Goal: Task Accomplishment & Management: Manage account settings

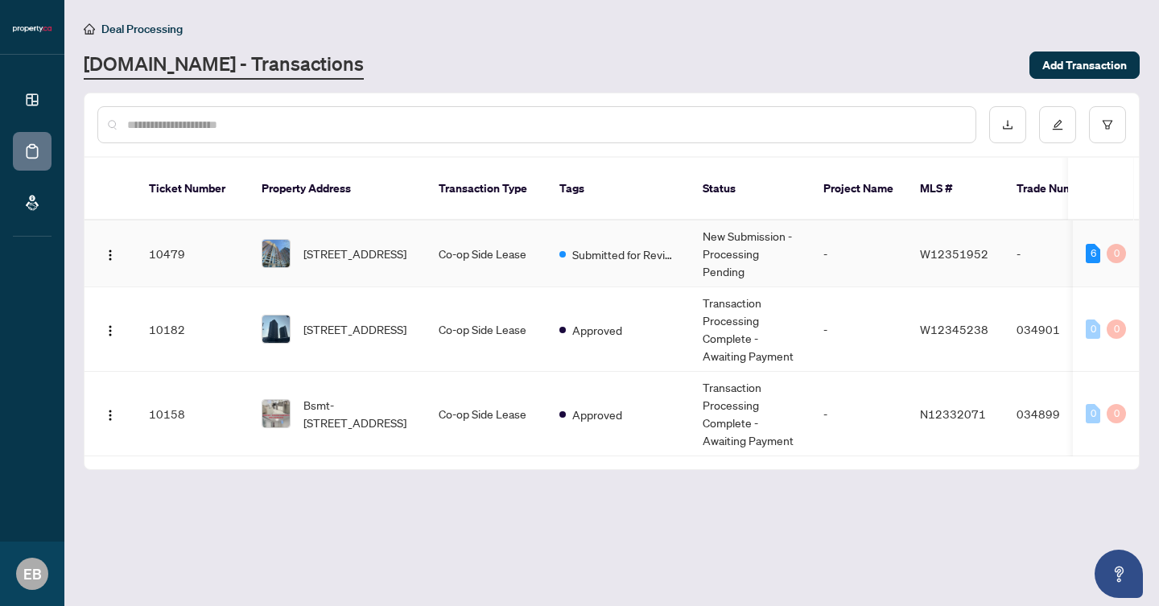
click at [459, 246] on td "Co-op Side Lease" at bounding box center [486, 253] width 121 height 67
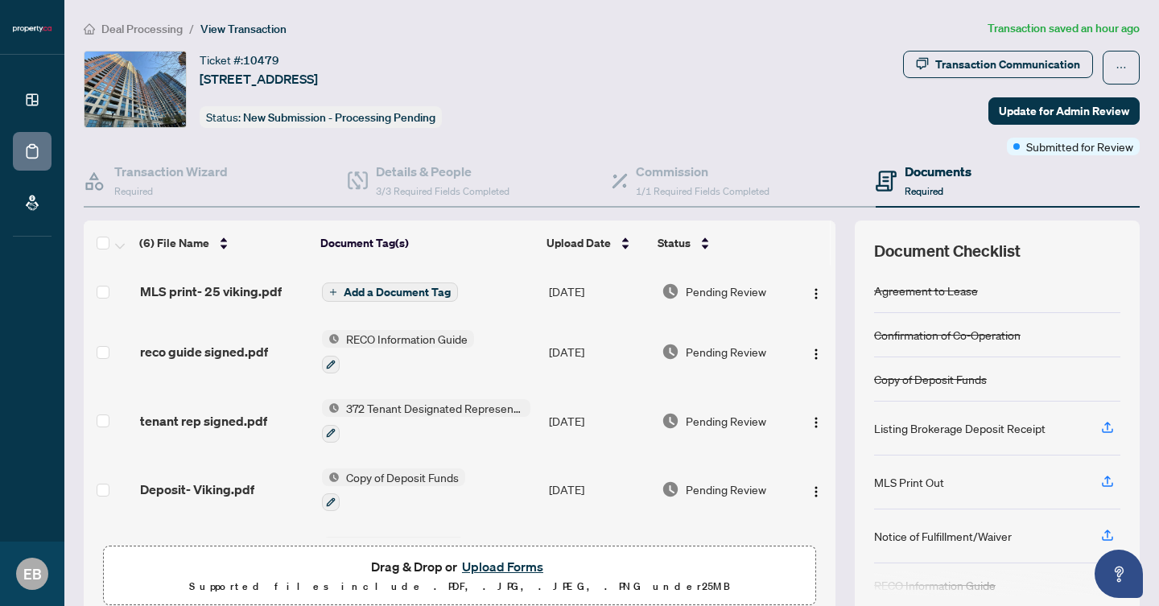
scroll to position [126, 0]
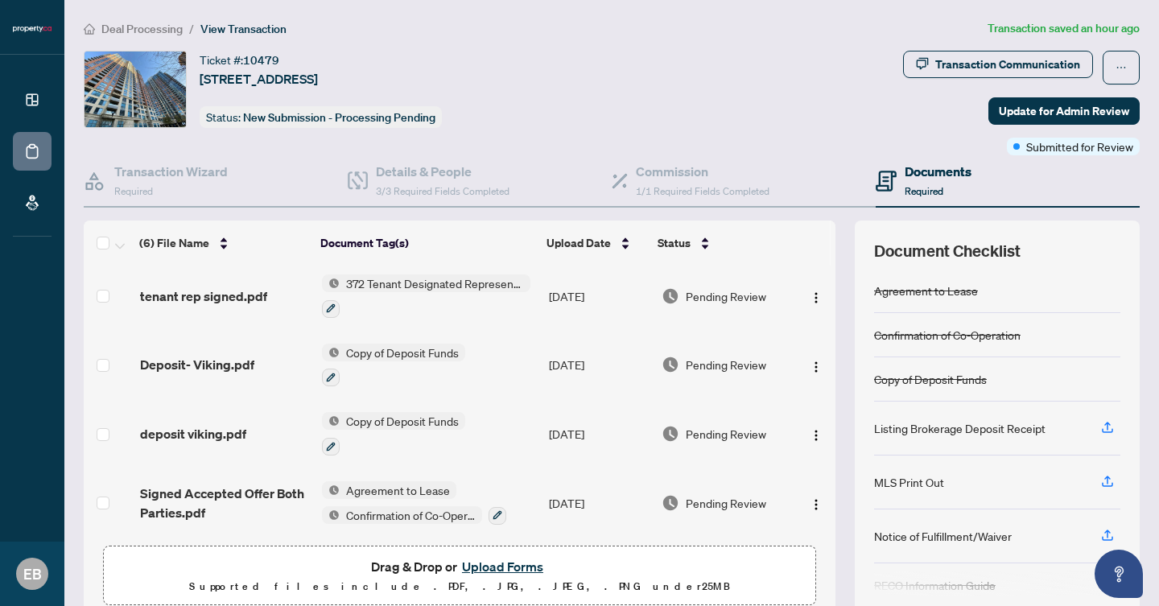
click at [480, 570] on button "Upload Forms" at bounding box center [502, 566] width 91 height 21
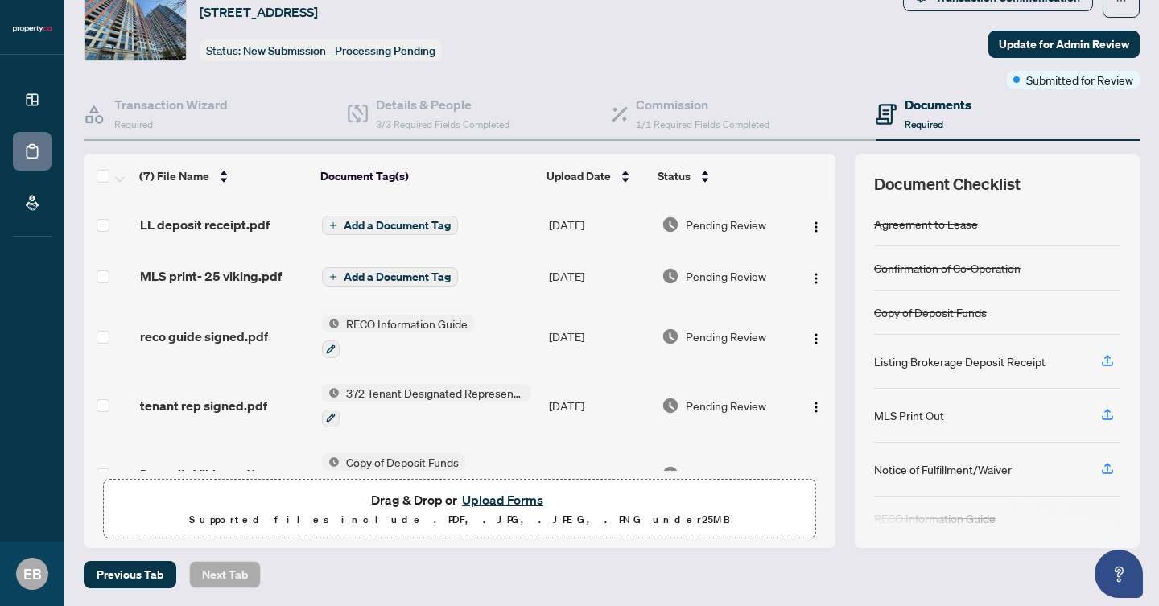
scroll to position [0, 0]
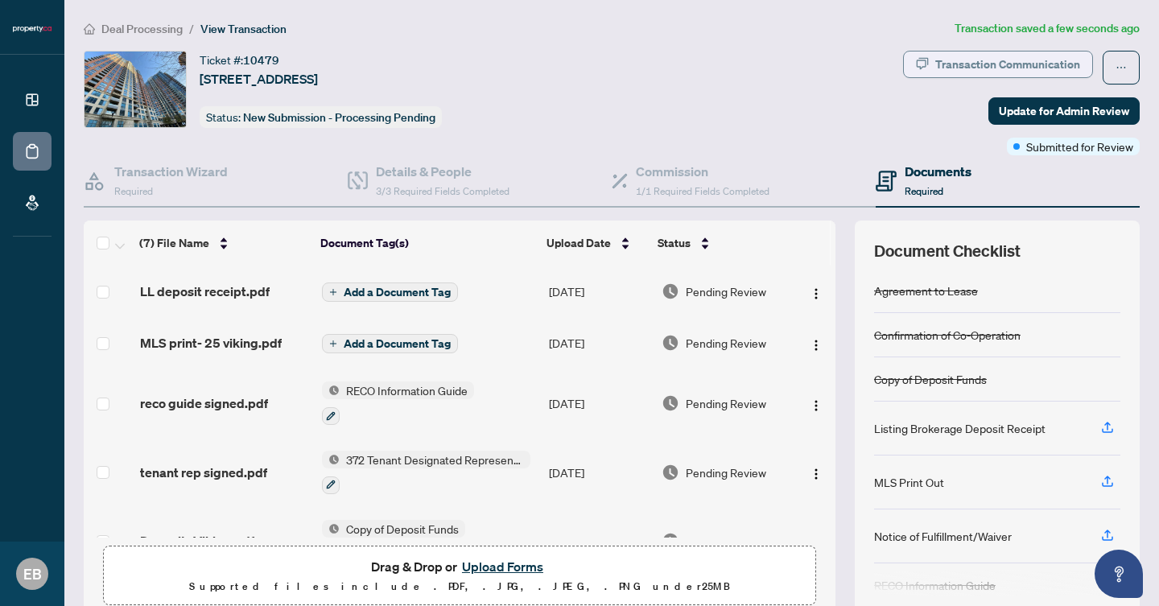
click at [961, 56] on div "Transaction Communication" at bounding box center [1007, 64] width 145 height 26
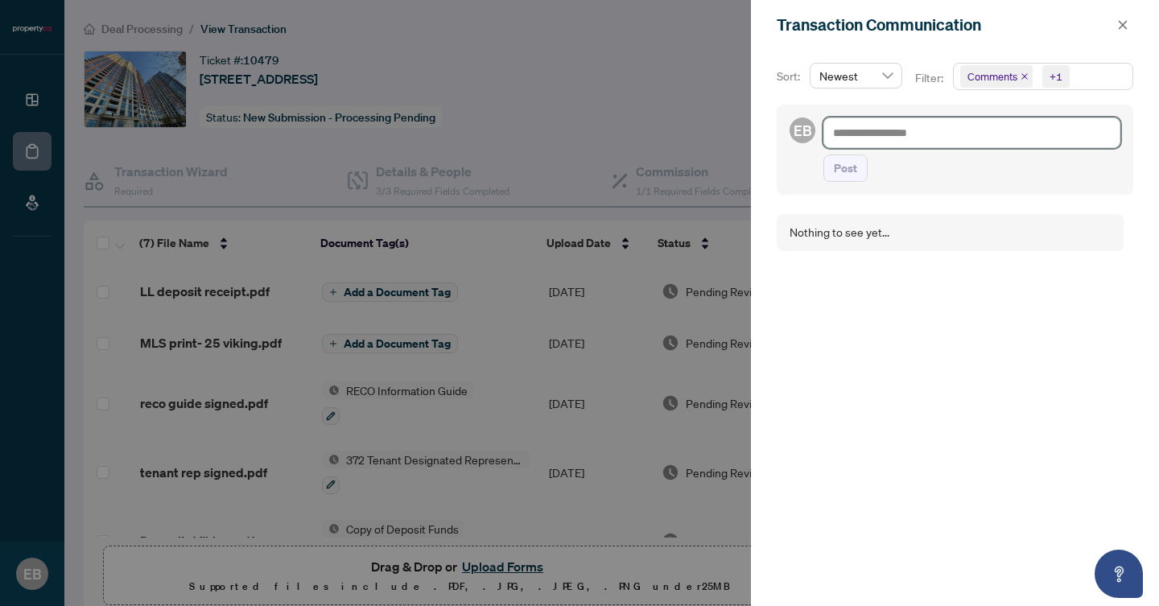
click at [948, 138] on textarea at bounding box center [971, 132] width 297 height 31
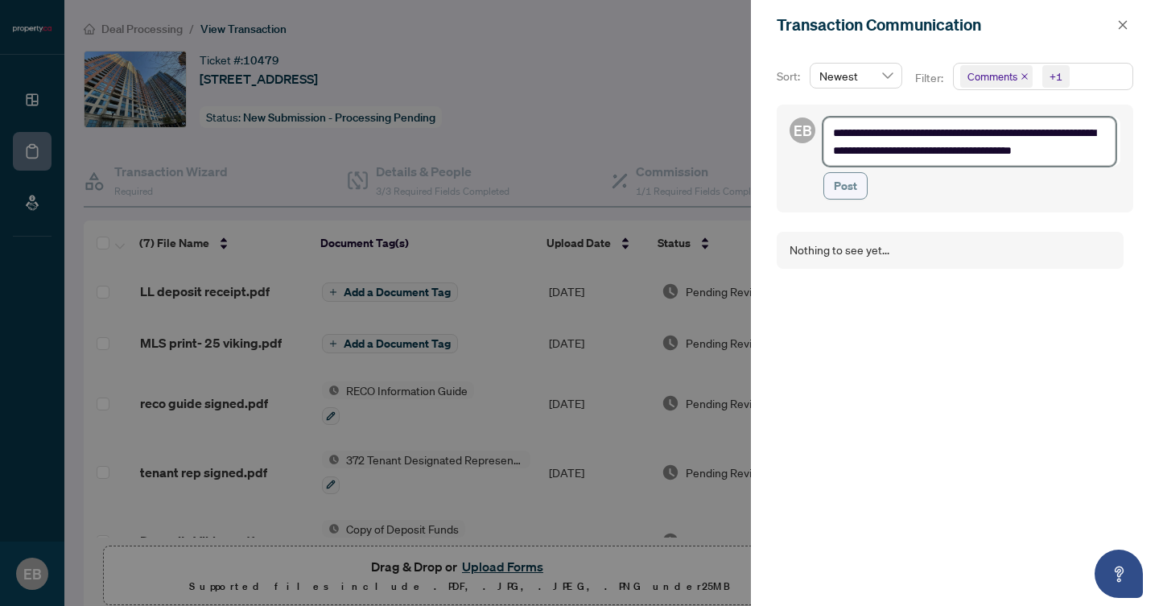
type textarea "**********"
click at [839, 179] on span "Post" at bounding box center [845, 186] width 23 height 26
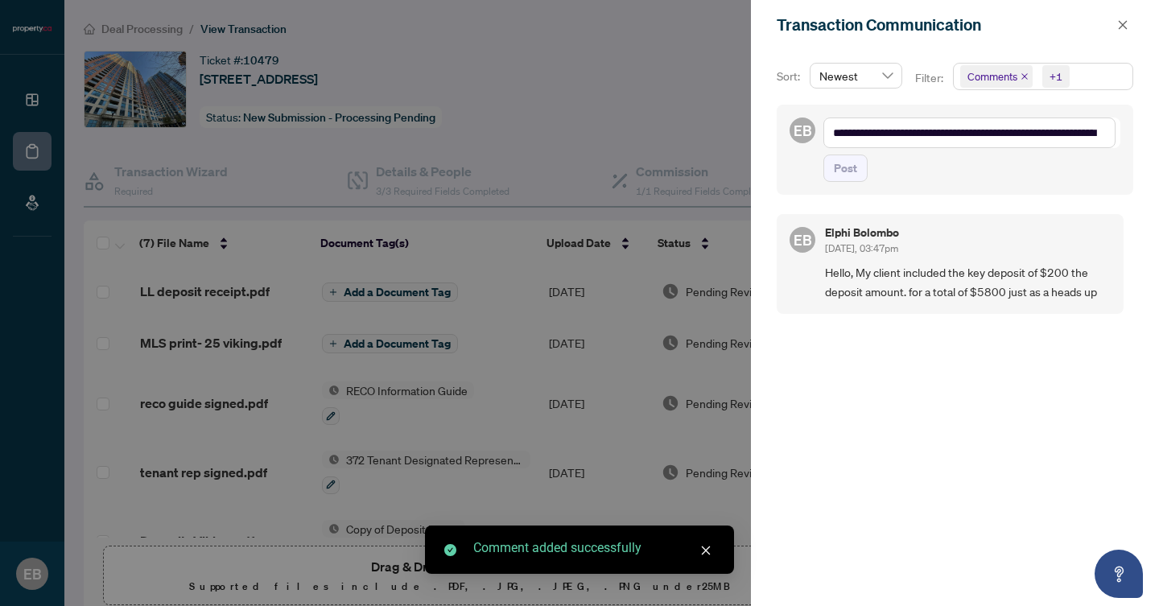
click at [572, 146] on div at bounding box center [579, 303] width 1159 height 606
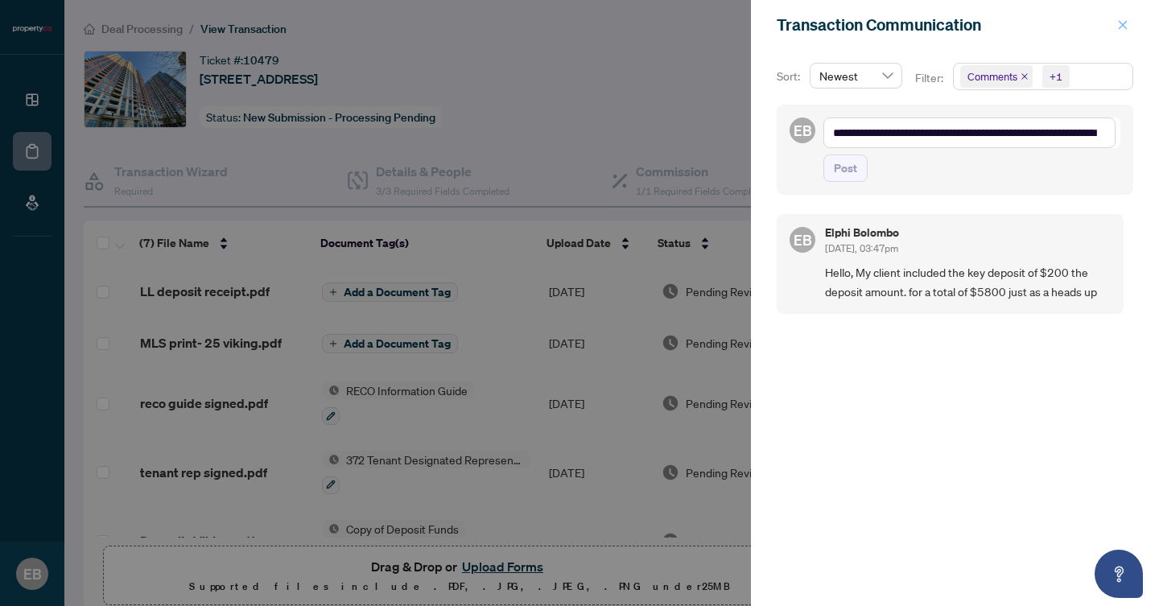
click at [1125, 24] on icon "close" at bounding box center [1122, 24] width 11 height 11
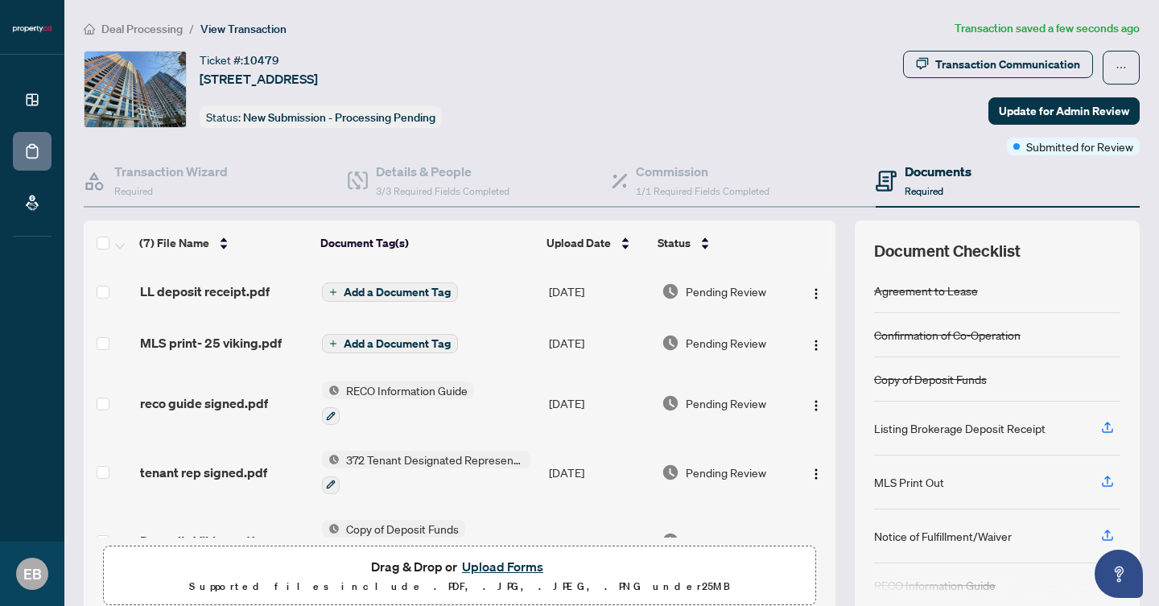
click at [394, 291] on span "Add a Document Tag" at bounding box center [397, 291] width 107 height 11
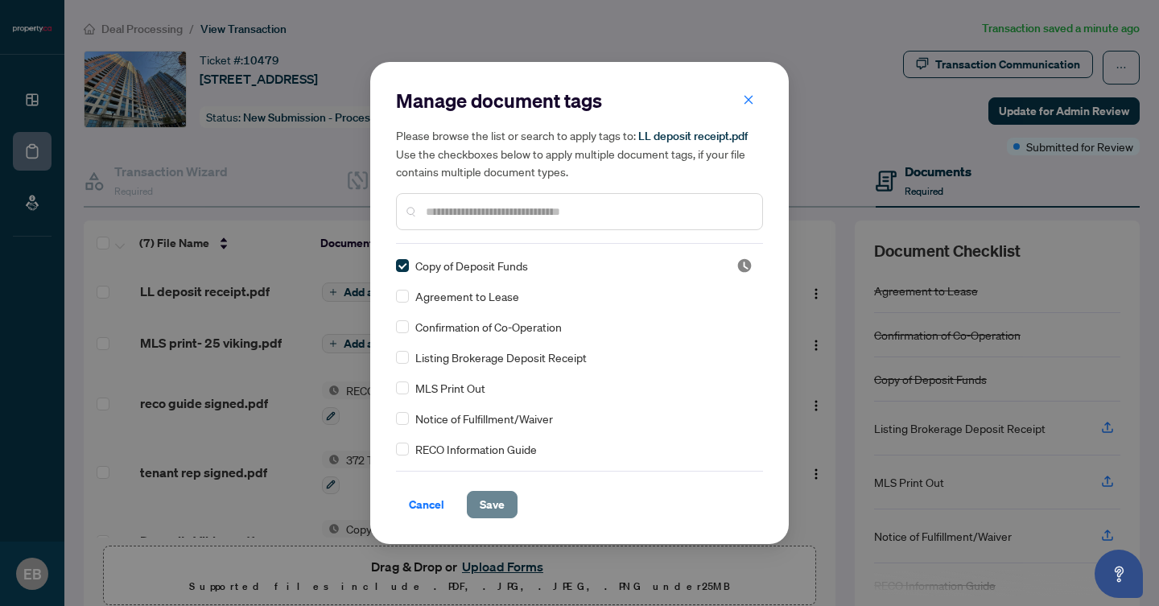
click at [496, 496] on span "Save" at bounding box center [492, 505] width 25 height 26
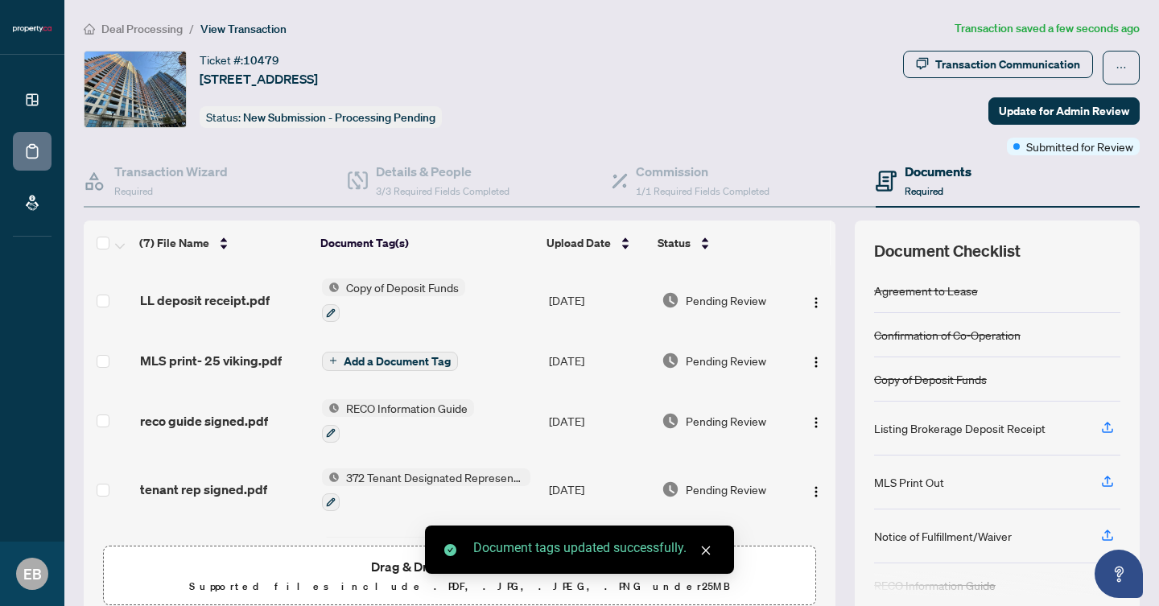
click at [412, 362] on span "Add a Document Tag" at bounding box center [397, 361] width 107 height 11
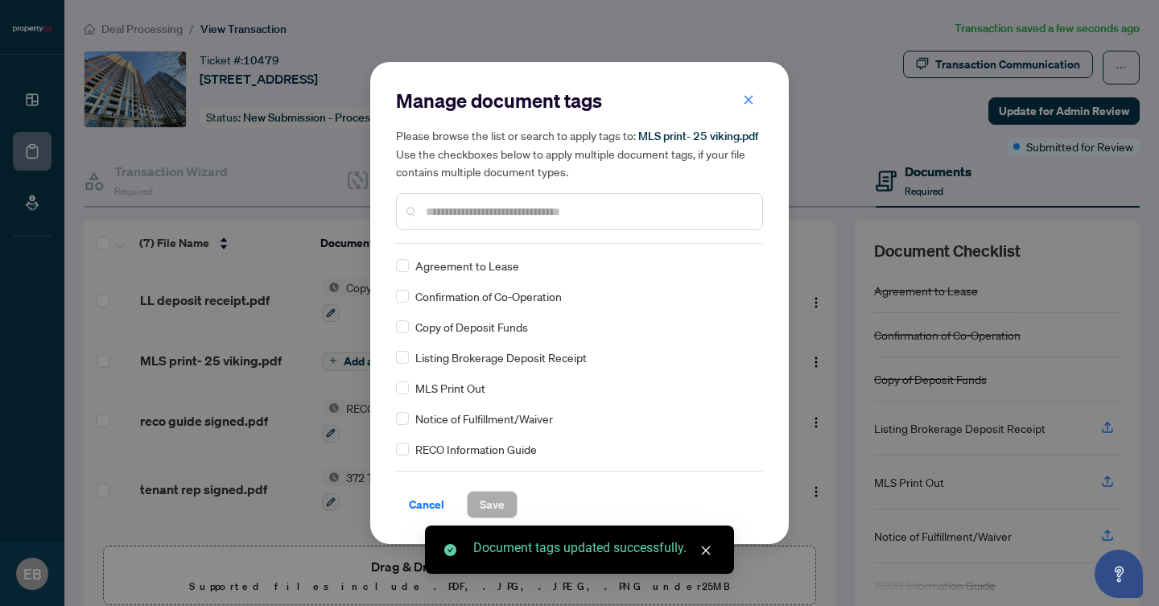
click at [456, 389] on span "MLS Print Out" at bounding box center [450, 388] width 70 height 18
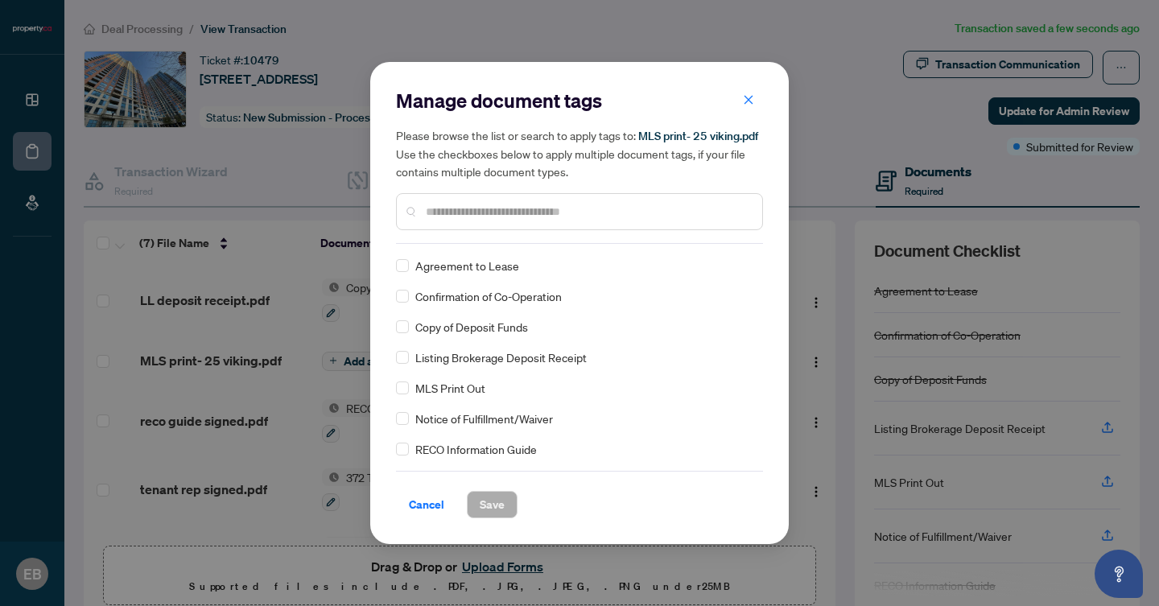
click at [410, 388] on div "MLS Print Out" at bounding box center [574, 388] width 357 height 18
click at [492, 513] on span "Save" at bounding box center [492, 505] width 25 height 26
